Goal: Transaction & Acquisition: Purchase product/service

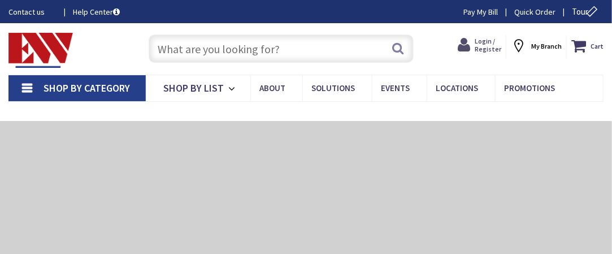
click at [481, 46] on span "Login / Register" at bounding box center [488, 45] width 27 height 16
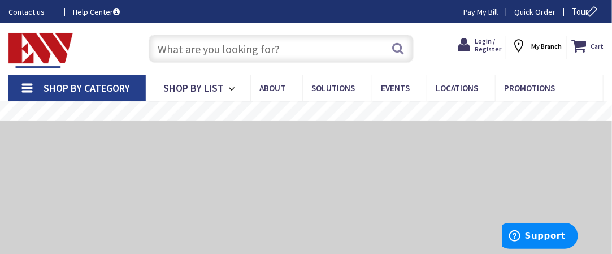
click at [270, 50] on input "text" at bounding box center [281, 48] width 265 height 28
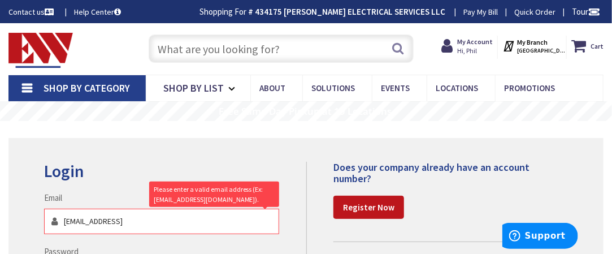
type input "pmacvane@aol.com6-2"
click at [252, 45] on input "text" at bounding box center [281, 48] width 265 height 28
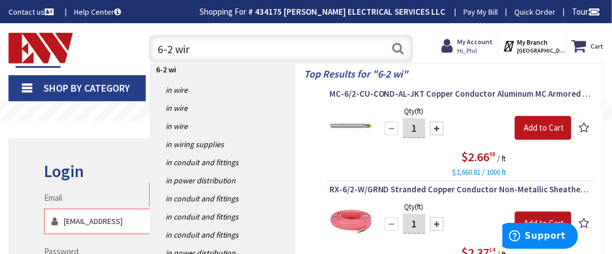
type input "6-2 wire"
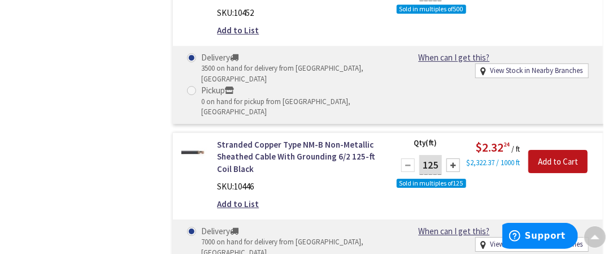
scroll to position [1187, 0]
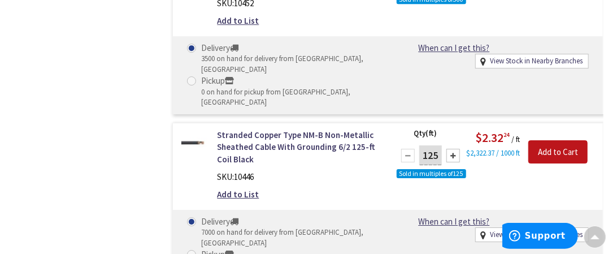
click at [452, 149] on div at bounding box center [454, 156] width 14 height 14
click at [404, 149] on div at bounding box center [408, 156] width 14 height 14
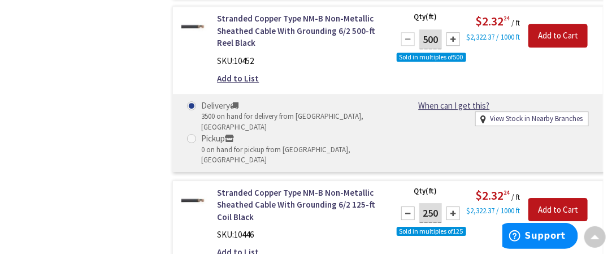
scroll to position [1131, 0]
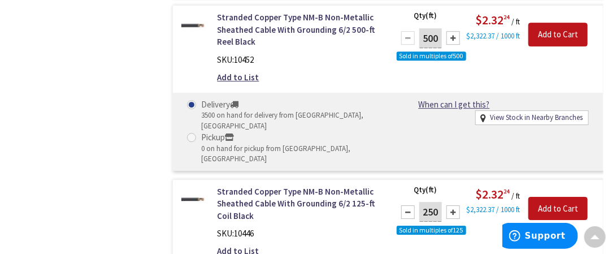
click at [411, 205] on div at bounding box center [408, 212] width 14 height 14
type input "125"
click at [377, 227] on div "SKU: 10446" at bounding box center [298, 233] width 162 height 12
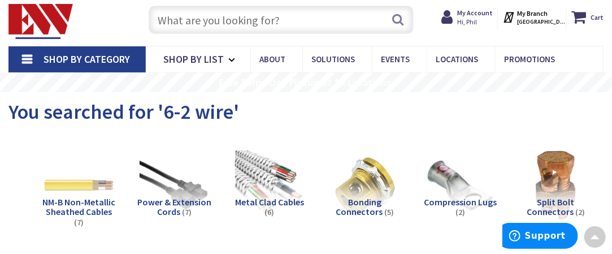
scroll to position [0, 0]
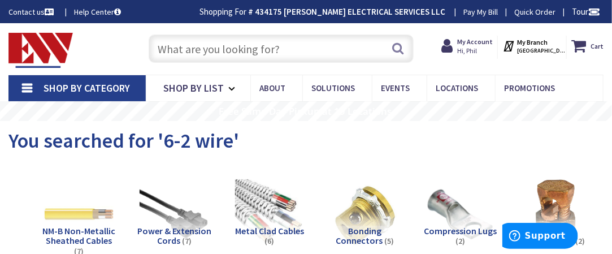
click at [249, 54] on input "text" at bounding box center [281, 48] width 265 height 28
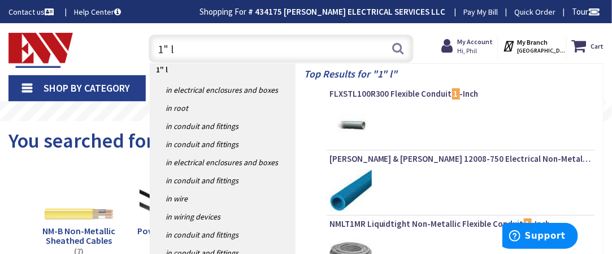
type input "1" lb"
